Goal: Task Accomplishment & Management: Complete application form

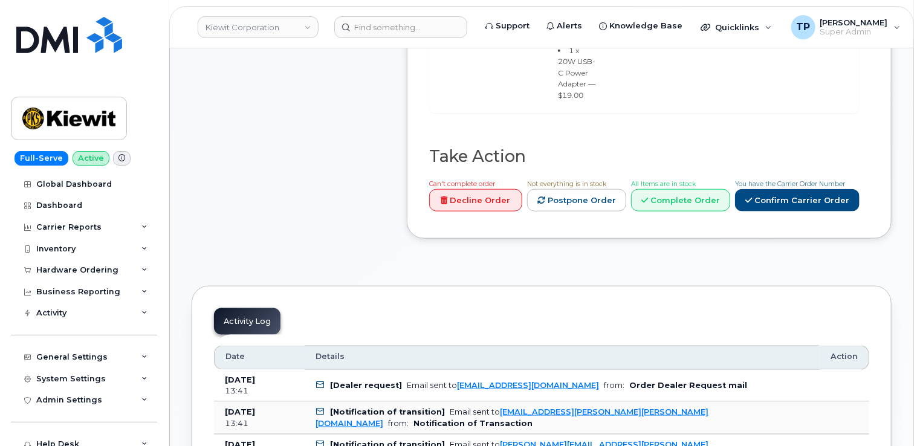
scroll to position [665, 0]
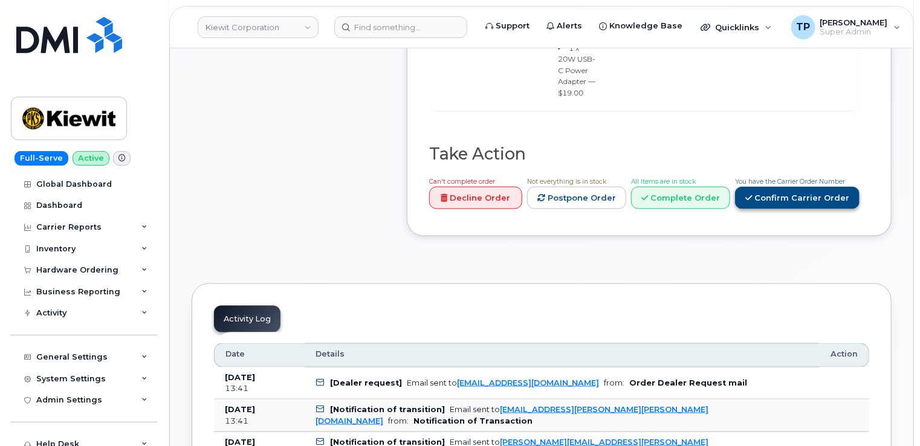
click at [800, 187] on link "Confirm Carrier Order" at bounding box center [797, 198] width 125 height 22
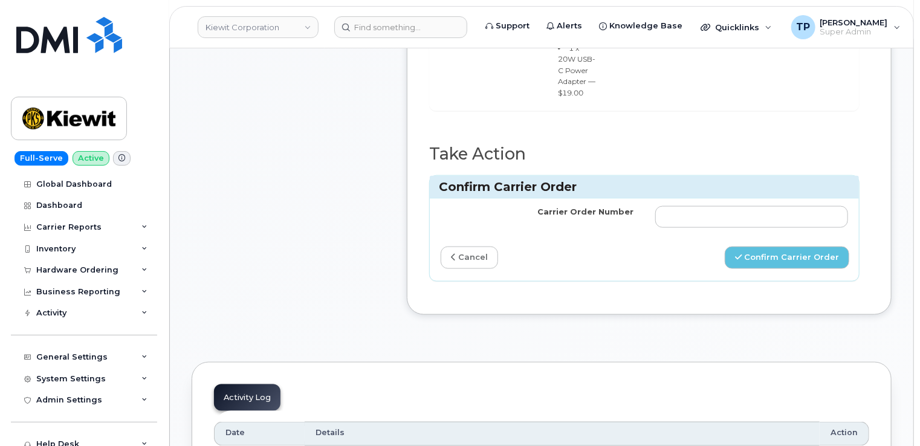
click at [772, 199] on td at bounding box center [752, 217] width 215 height 36
click at [764, 206] on input "Carrier Order Number" at bounding box center [752, 217] width 193 height 22
paste input "MB1000503114694"
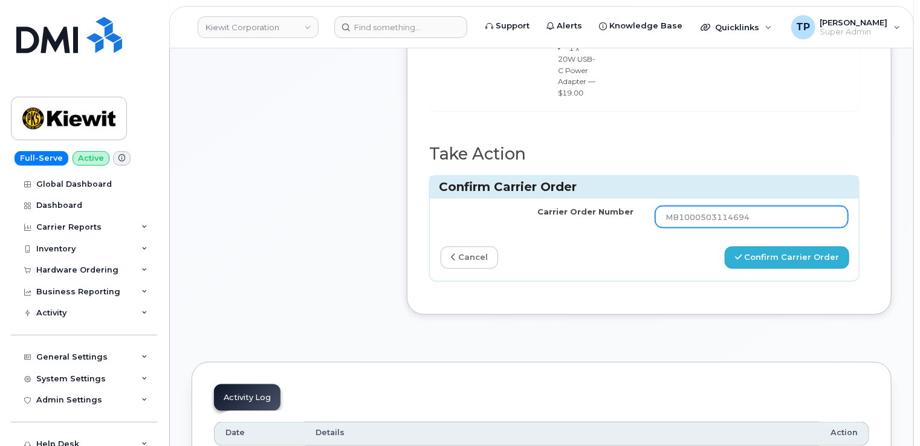
type input "MB1000503114694"
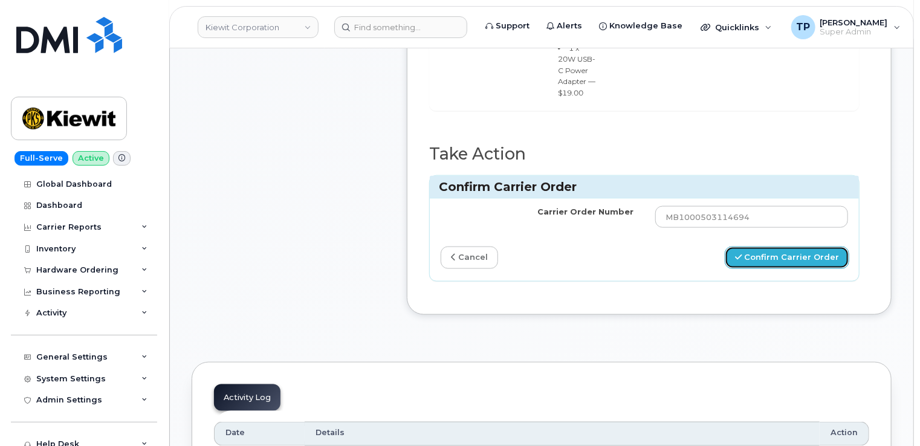
click at [787, 247] on button "Confirm Carrier Order" at bounding box center [787, 258] width 125 height 22
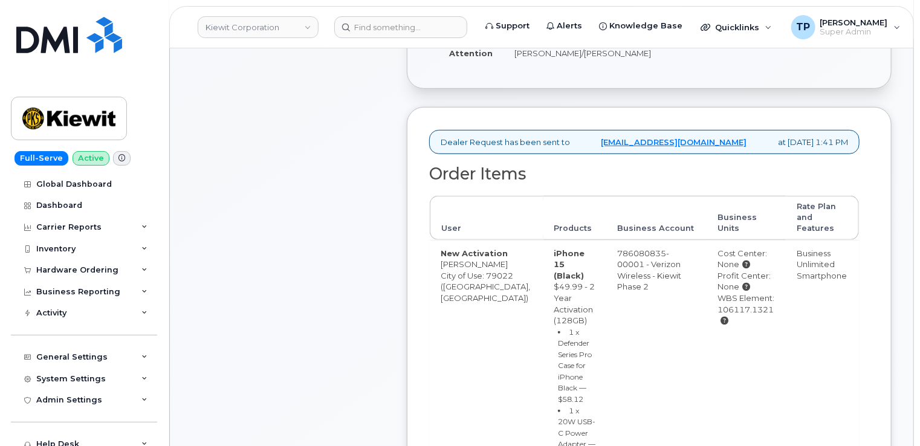
scroll to position [605, 0]
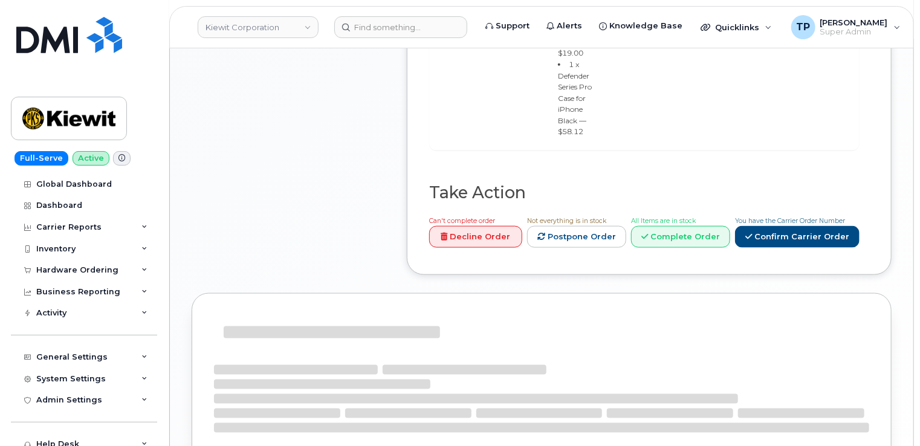
scroll to position [666, 0]
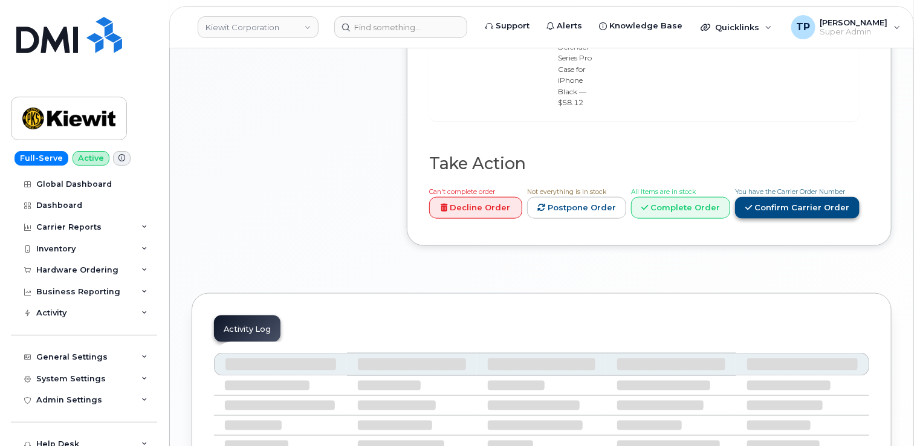
click at [790, 197] on link "Confirm Carrier Order" at bounding box center [797, 208] width 125 height 22
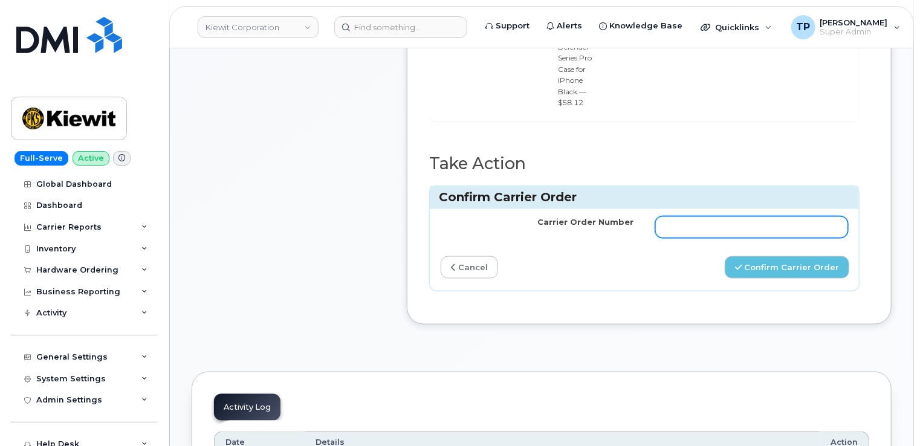
click at [735, 217] on input "Carrier Order Number" at bounding box center [752, 228] width 193 height 22
paste input "MB1000503114694"
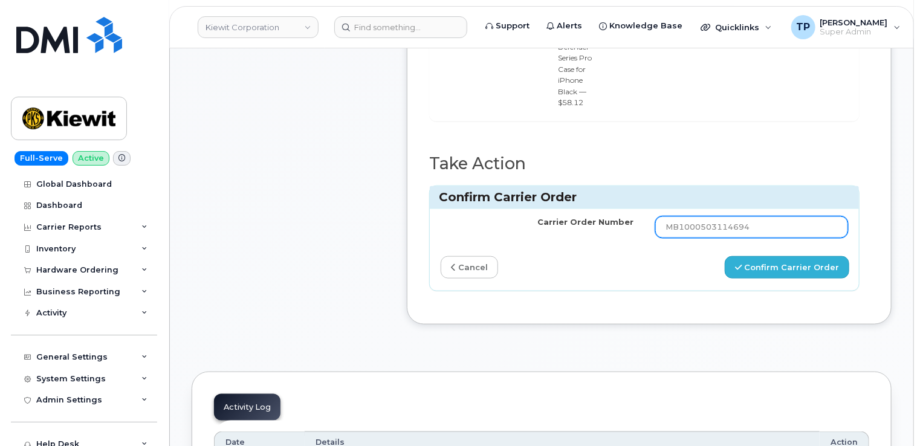
type input "MB1000503114694"
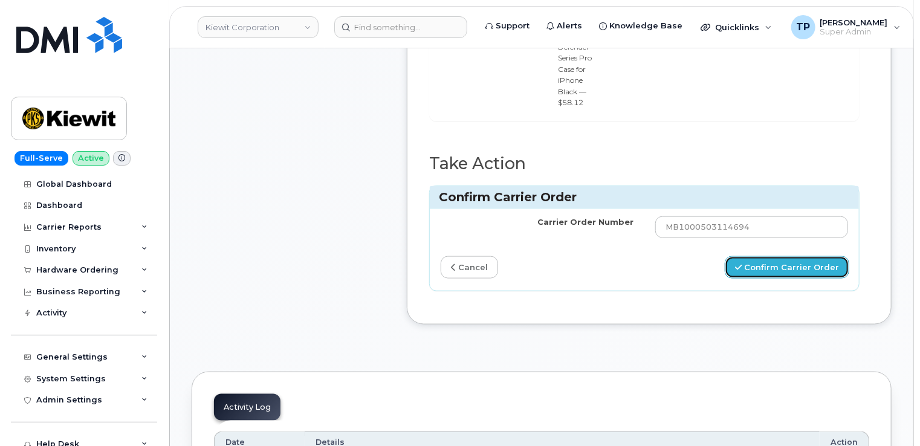
click at [820, 256] on button "Confirm Carrier Order" at bounding box center [787, 267] width 125 height 22
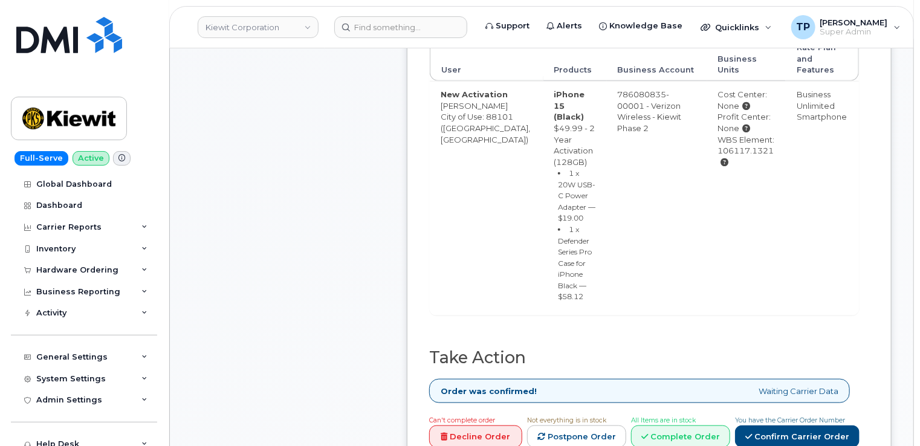
scroll to position [605, 0]
